Goal: Find specific page/section: Find specific page/section

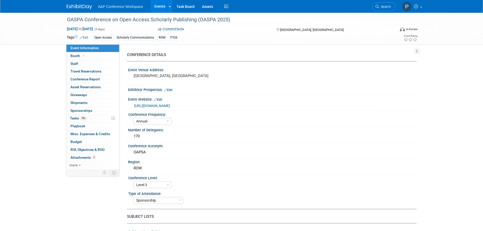
select select "Annual"
select select "Level 3"
select select "Sponsorship"
select select "Scholarly Communications"
select select "Open Access"
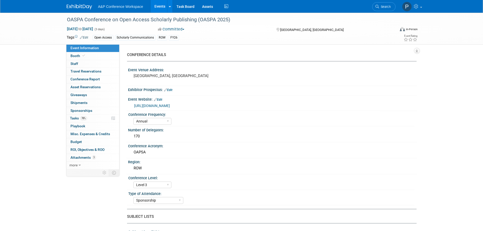
select select "[PERSON_NAME]"
select select "Open Access Awareness​"
click at [95, 55] on link "Booth" at bounding box center [92, 56] width 53 height 8
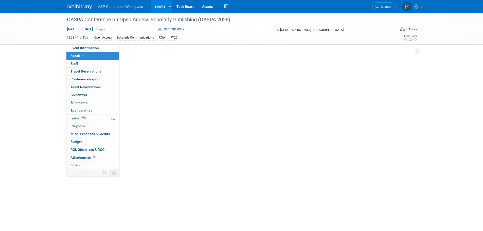
select select "OPENACCESS"
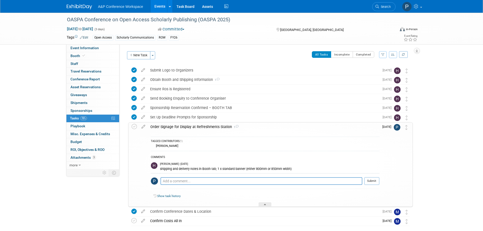
click at [429, 139] on div "OASPA Conference on Open Access Scholarly Publishing (OASPA 2025) Sep 22, 2025 …" at bounding box center [241, 135] width 483 height 244
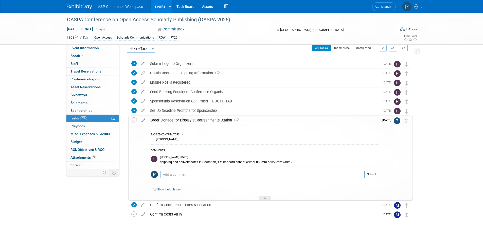
scroll to position [25, 0]
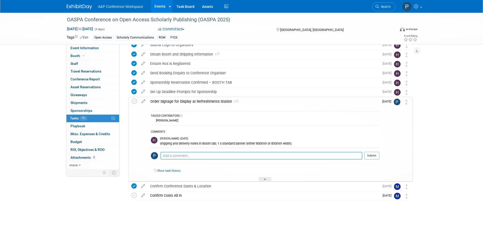
click at [309, 156] on textarea at bounding box center [262, 156] width 202 height 8
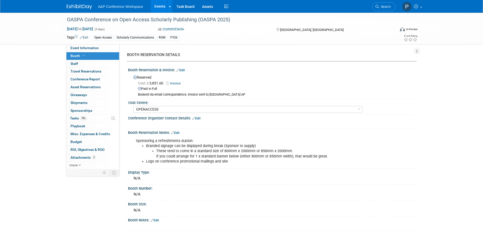
select select "OPENACCESS"
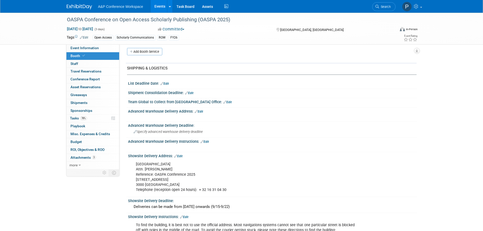
scroll to position [254, 0]
